Goal: Register for event/course

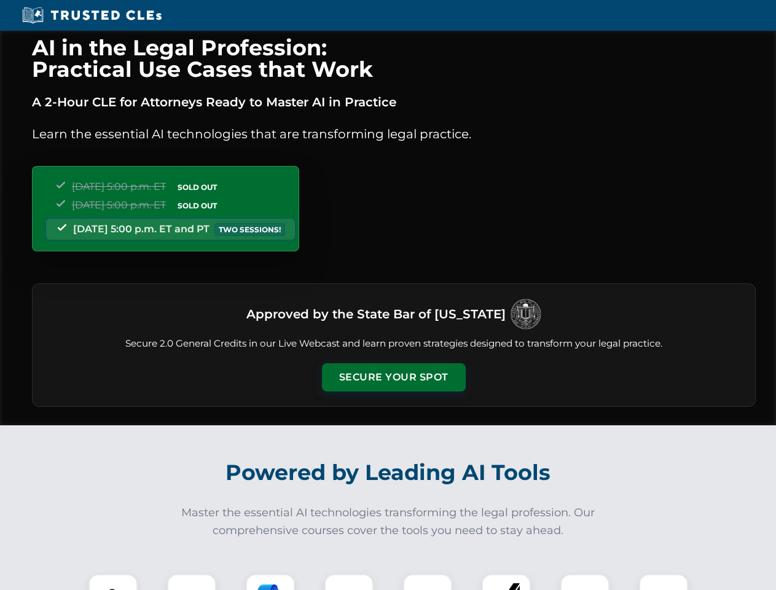
click at [393, 377] on button "Secure Your Spot" at bounding box center [394, 377] width 144 height 28
click at [113, 582] on img at bounding box center [113, 599] width 36 height 36
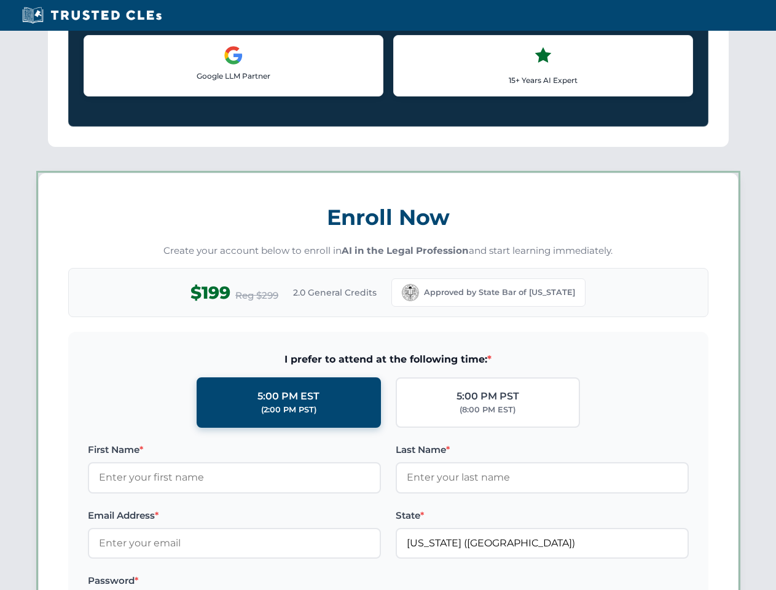
click at [270, 582] on label "Password *" at bounding box center [234, 580] width 293 height 15
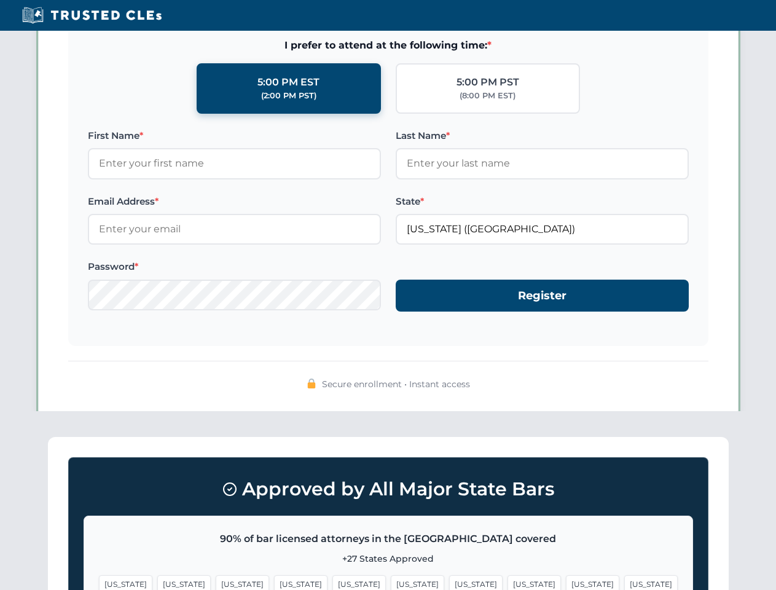
click at [566, 582] on span "[US_STATE]" at bounding box center [592, 584] width 53 height 18
